Goal: Transaction & Acquisition: Subscribe to service/newsletter

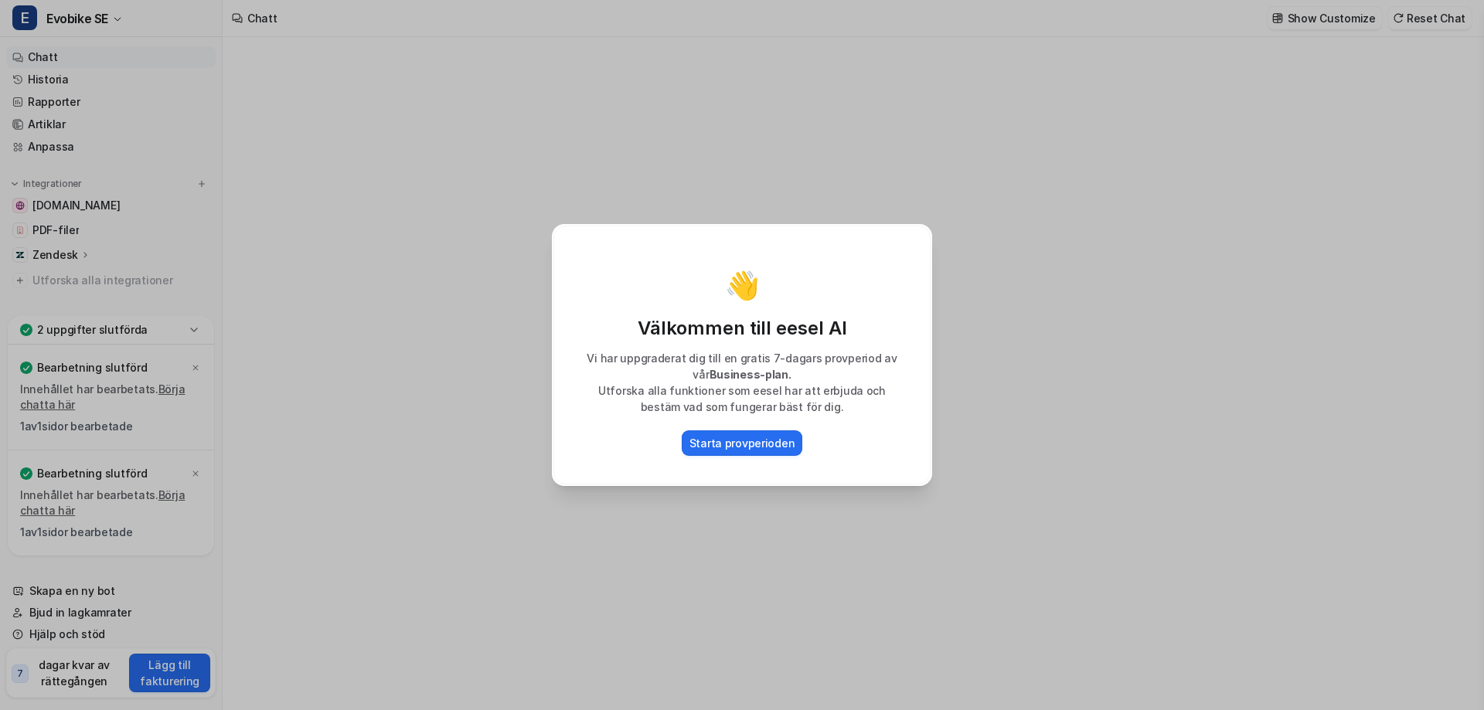
type textarea "**********"
click at [728, 448] on font "Starta provperioden" at bounding box center [743, 443] width 106 height 13
